Goal: Task Accomplishment & Management: Complete application form

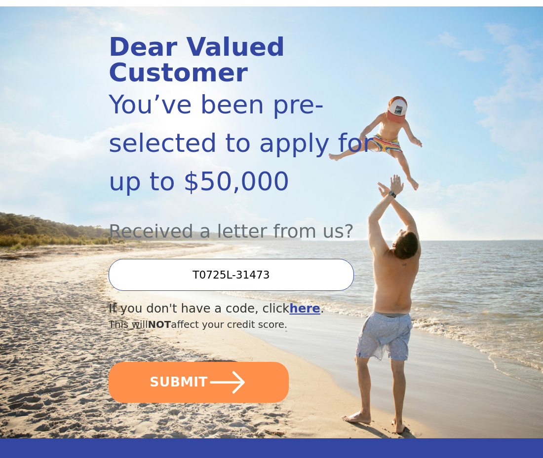
scroll to position [104, 0]
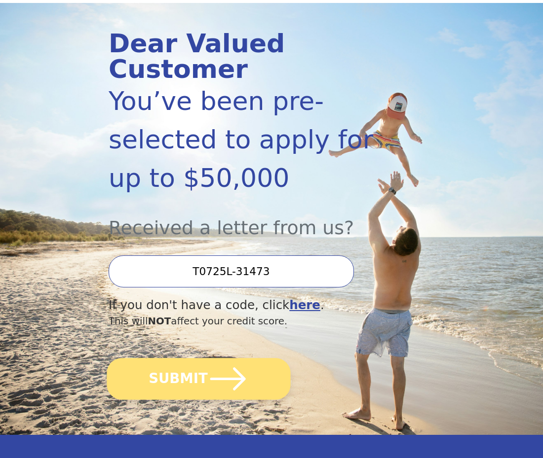
click at [187, 358] on button "SUBMIT" at bounding box center [199, 379] width 184 height 42
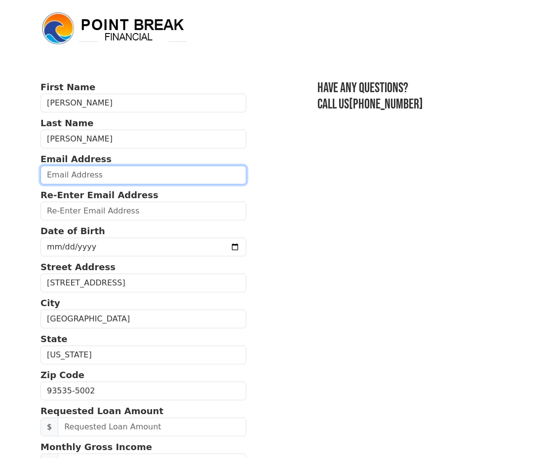
click at [65, 170] on input "email" at bounding box center [143, 175] width 206 height 19
type input "soberg53@gmail.com"
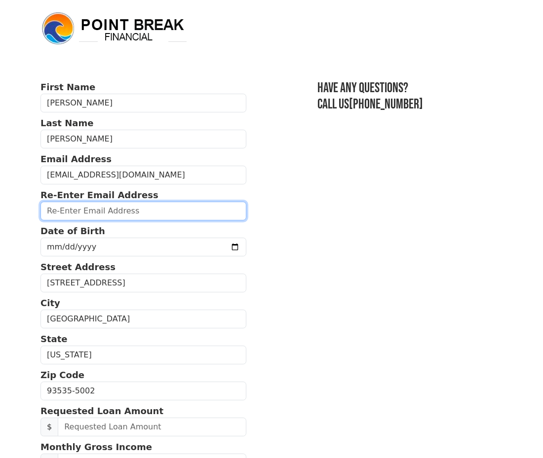
click at [61, 214] on input "email" at bounding box center [143, 211] width 206 height 19
type input "soberg53@gmail.com"
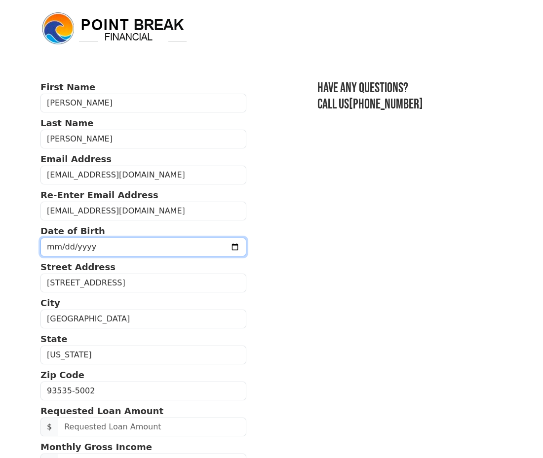
click at [62, 248] on input "date" at bounding box center [143, 247] width 206 height 19
click at [54, 247] on input "date" at bounding box center [143, 247] width 206 height 19
type input "1983-10-25"
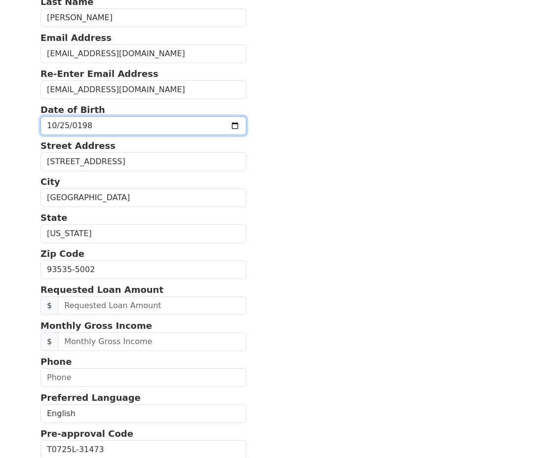
scroll to position [122, 0]
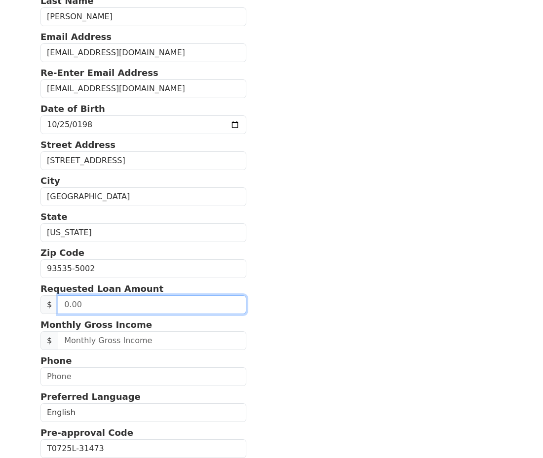
click at [95, 305] on input "text" at bounding box center [152, 305] width 188 height 19
type input "50,000.00"
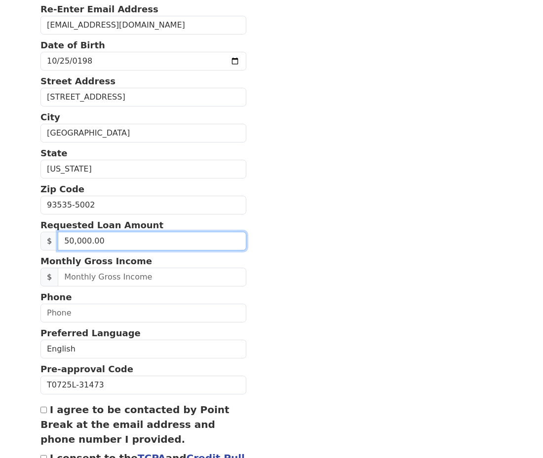
scroll to position [187, 0]
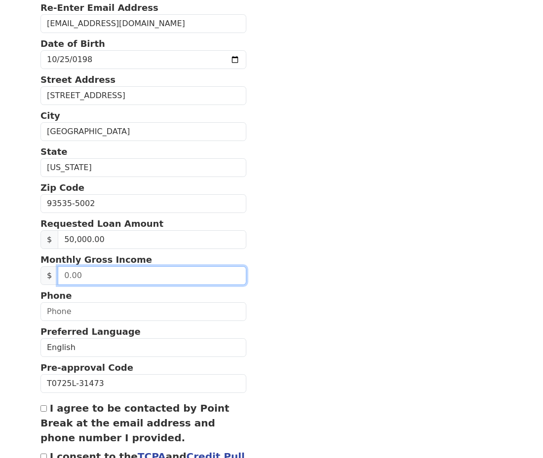
click at [85, 273] on input "text" at bounding box center [152, 275] width 188 height 19
type input "5,228.06"
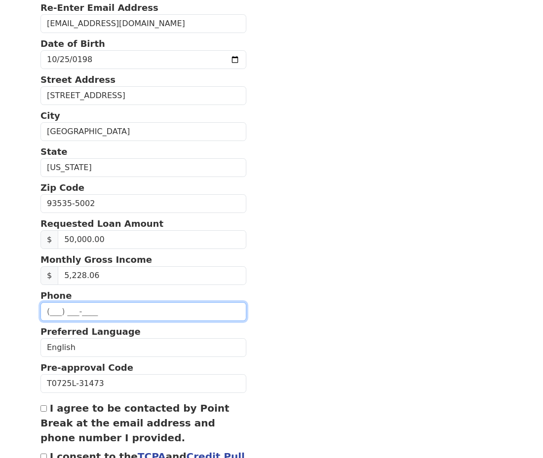
click at [74, 309] on input "text" at bounding box center [143, 311] width 206 height 19
type input "(661) 878-4963"
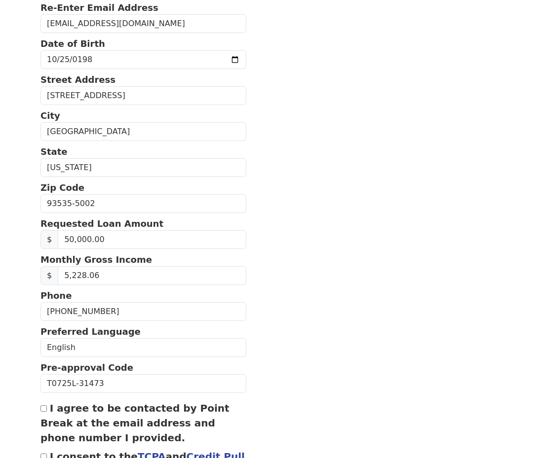
click at [325, 350] on section "First Name Stephanie Last Name Oberg Email Address soberg53@gmail.com Re-Enter …" at bounding box center [271, 204] width 462 height 622
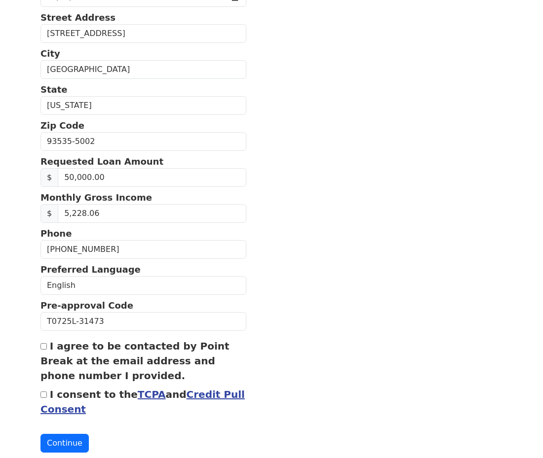
scroll to position [271, 0]
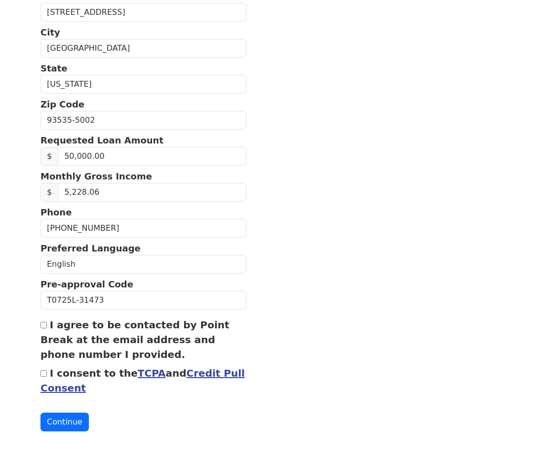
click at [44, 328] on input "I agree to be contacted by Point Break at the email address and phone number I …" at bounding box center [43, 325] width 6 height 6
checkbox input "true"
click at [43, 376] on input "I consent to the TCPA and Credit Pull Consent" at bounding box center [43, 374] width 6 height 6
checkbox input "true"
click at [59, 418] on button "Continue" at bounding box center [64, 422] width 48 height 19
